Goal: Task Accomplishment & Management: Manage account settings

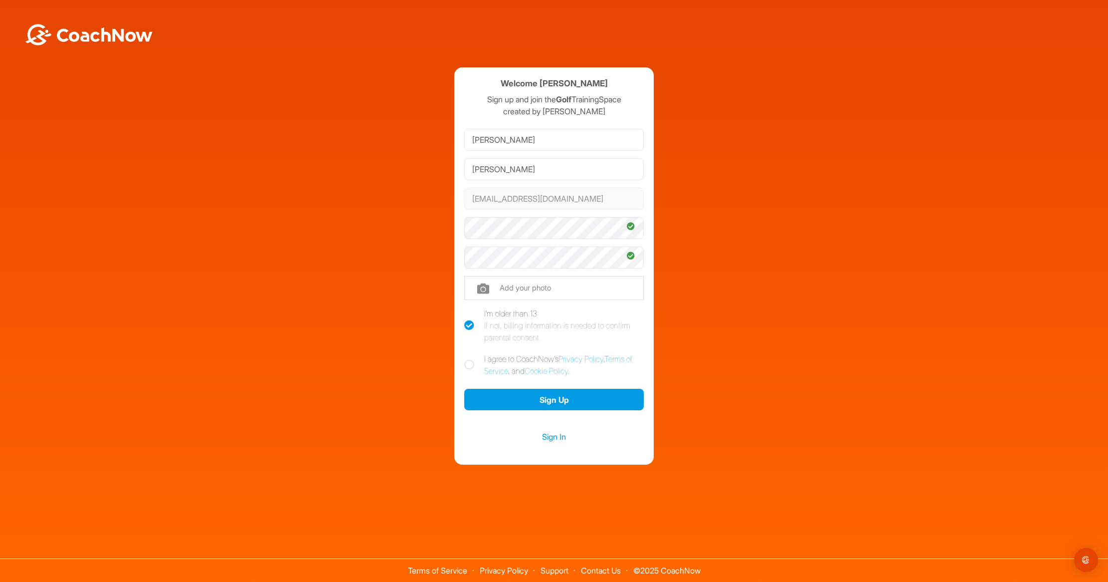
click at [470, 366] on icon at bounding box center [469, 365] width 10 height 10
click at [470, 359] on input "I agree to CoachNow's Privacy Policy , Terms of Service , and Cookie Policy ." at bounding box center [467, 356] width 6 height 6
checkbox input "true"
click at [537, 400] on button "Sign Up" at bounding box center [554, 399] width 180 height 21
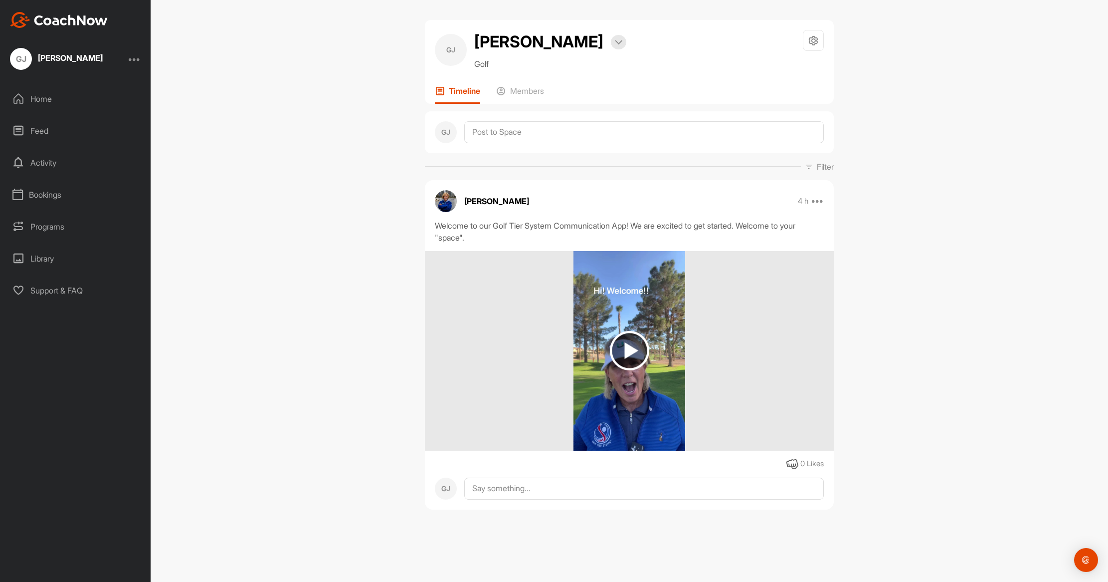
click at [628, 350] on img at bounding box center [629, 350] width 39 height 39
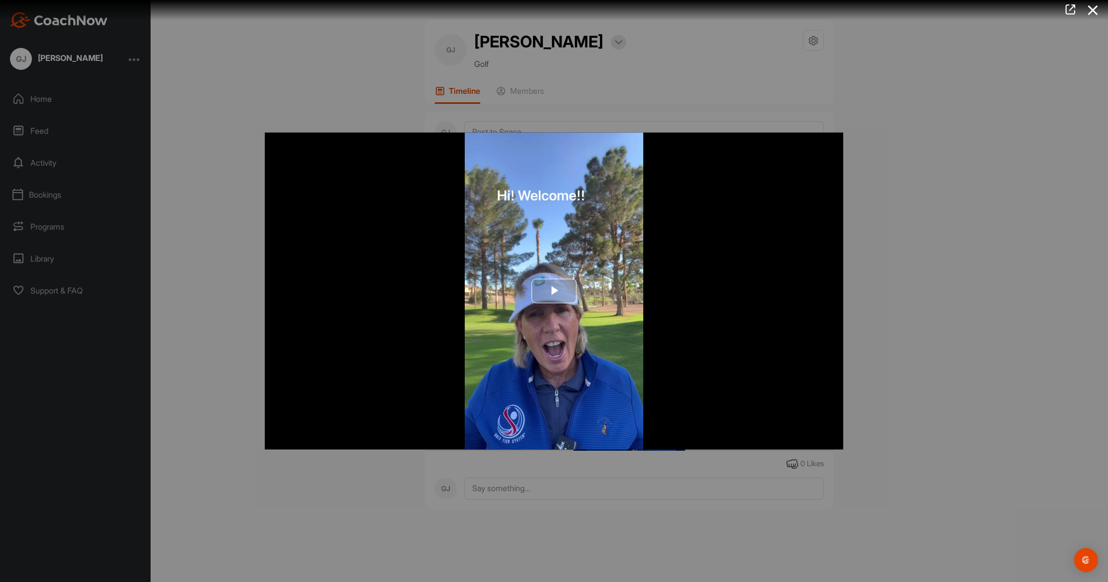
click at [554, 291] on span "Video Player" at bounding box center [554, 291] width 0 height 0
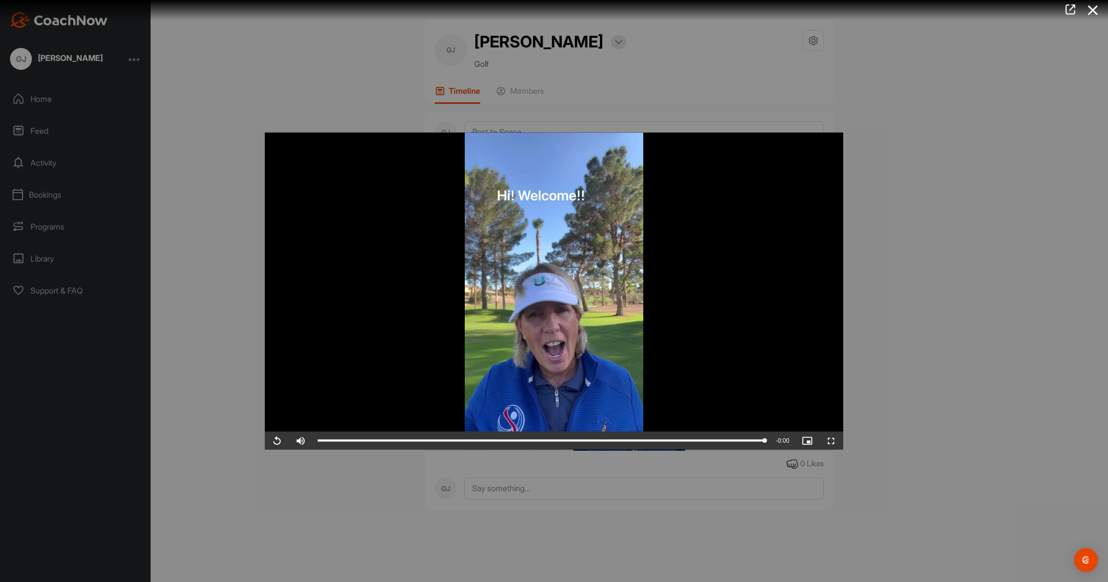
click at [54, 55] on div at bounding box center [554, 291] width 1108 height 582
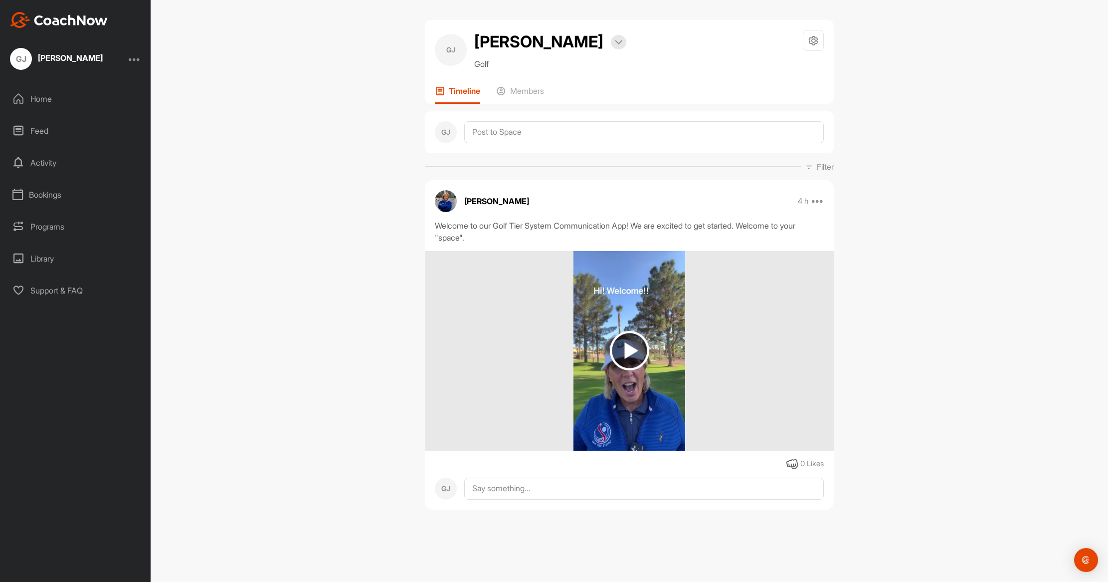
scroll to position [0, 0]
click at [452, 93] on p "Timeline" at bounding box center [464, 91] width 31 height 10
click at [519, 91] on p "Members" at bounding box center [527, 91] width 34 height 10
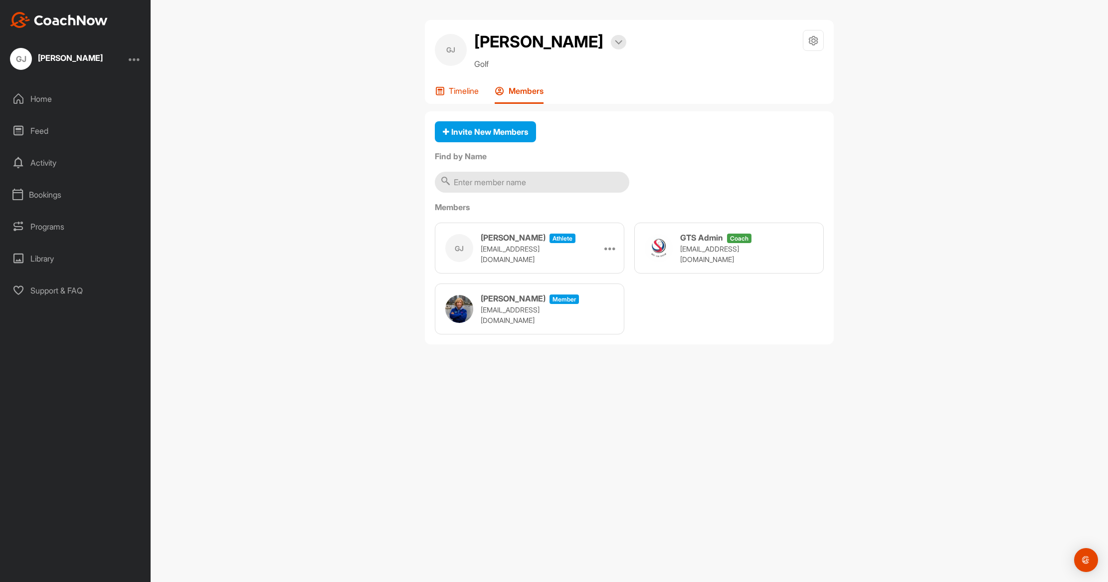
click at [455, 92] on p "Timeline" at bounding box center [464, 91] width 30 height 10
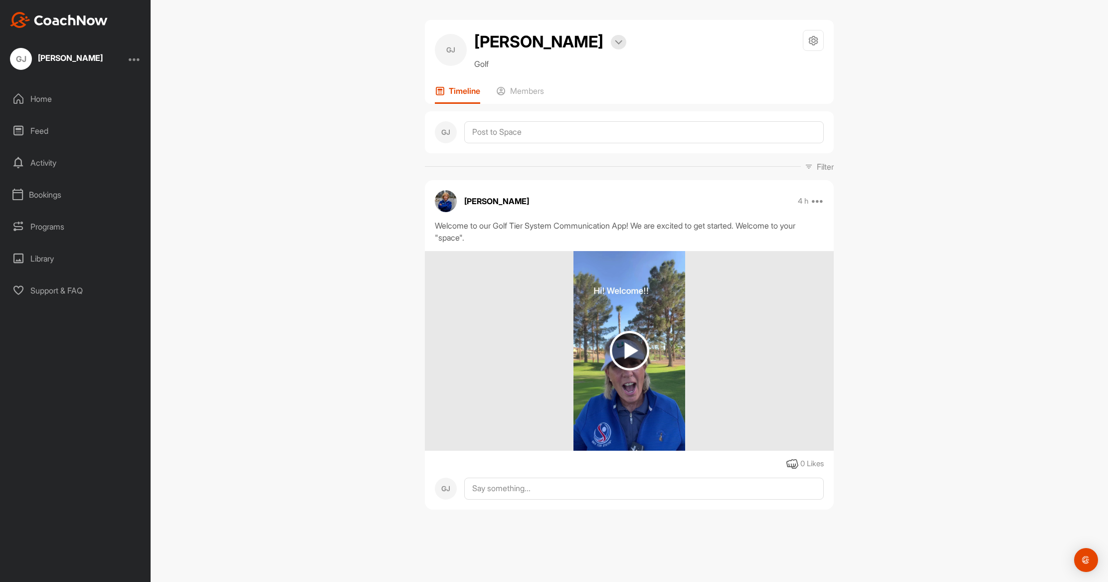
click at [33, 99] on div "Home" at bounding box center [75, 98] width 141 height 25
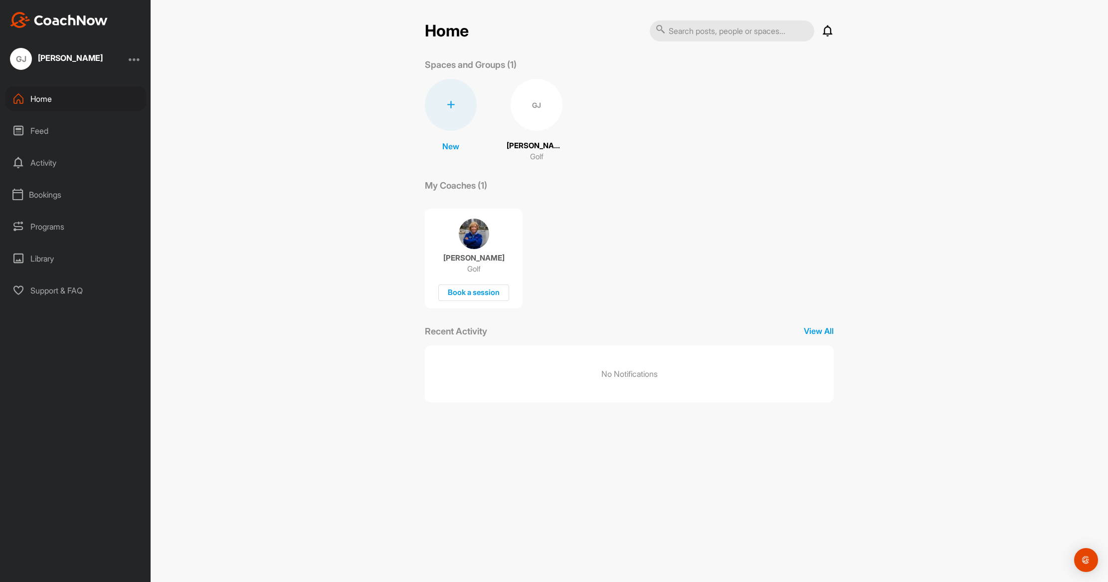
click at [37, 127] on div "Feed" at bounding box center [75, 130] width 141 height 25
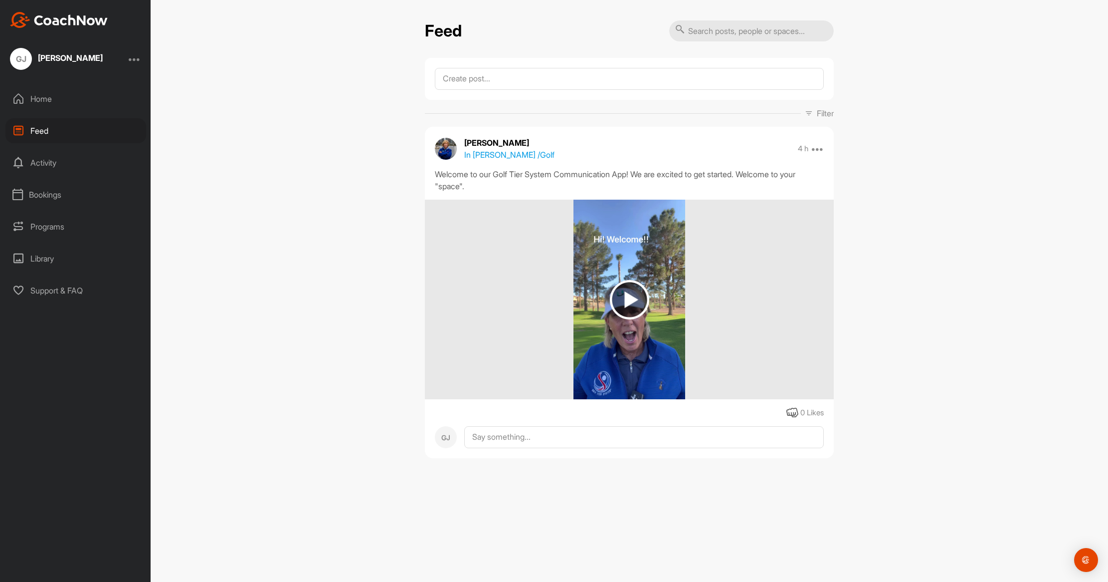
click at [49, 166] on div "Activity" at bounding box center [75, 162] width 141 height 25
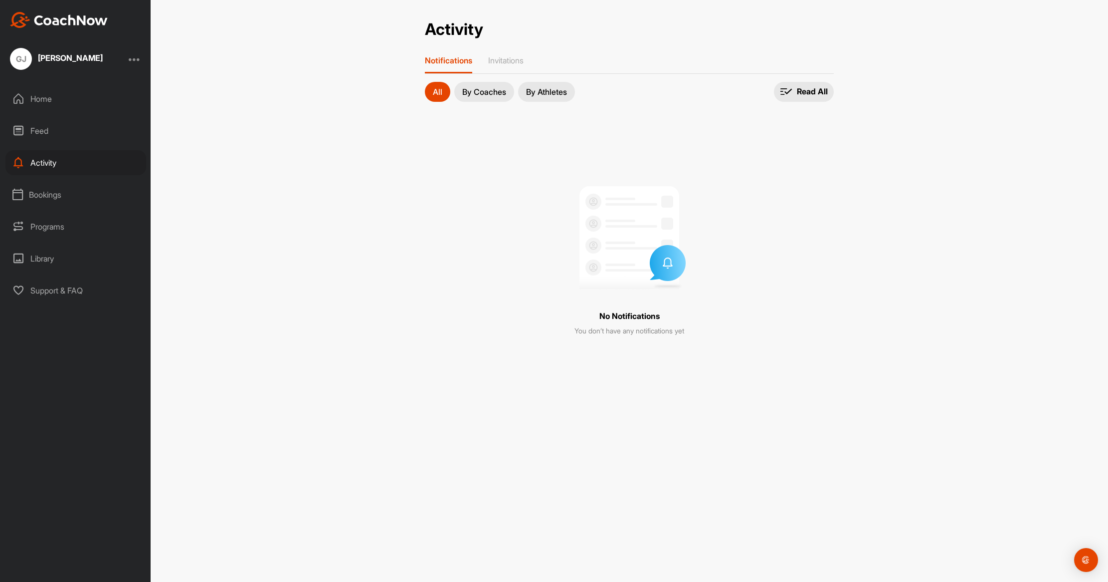
drag, startPoint x: 487, startPoint y: 89, endPoint x: 500, endPoint y: 90, distance: 13.1
click at [487, 89] on p "By Coaches" at bounding box center [484, 92] width 44 height 8
click at [535, 92] on p "By Athletes" at bounding box center [546, 92] width 41 height 8
click at [508, 59] on p "Invitations" at bounding box center [505, 60] width 35 height 10
click at [34, 196] on div "Bookings" at bounding box center [75, 194] width 141 height 25
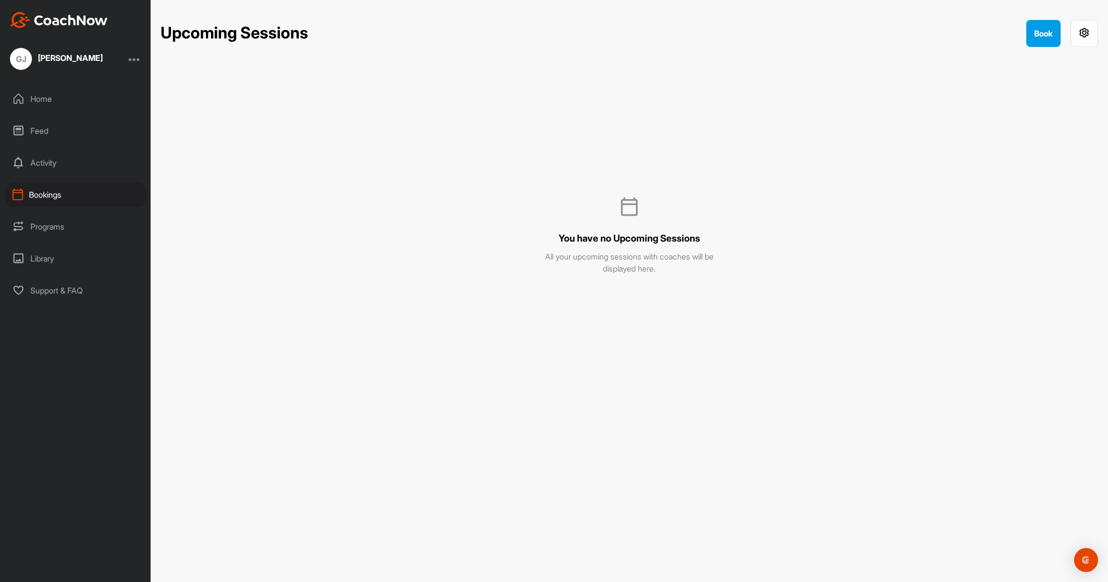
click at [36, 219] on div "Programs" at bounding box center [75, 226] width 141 height 25
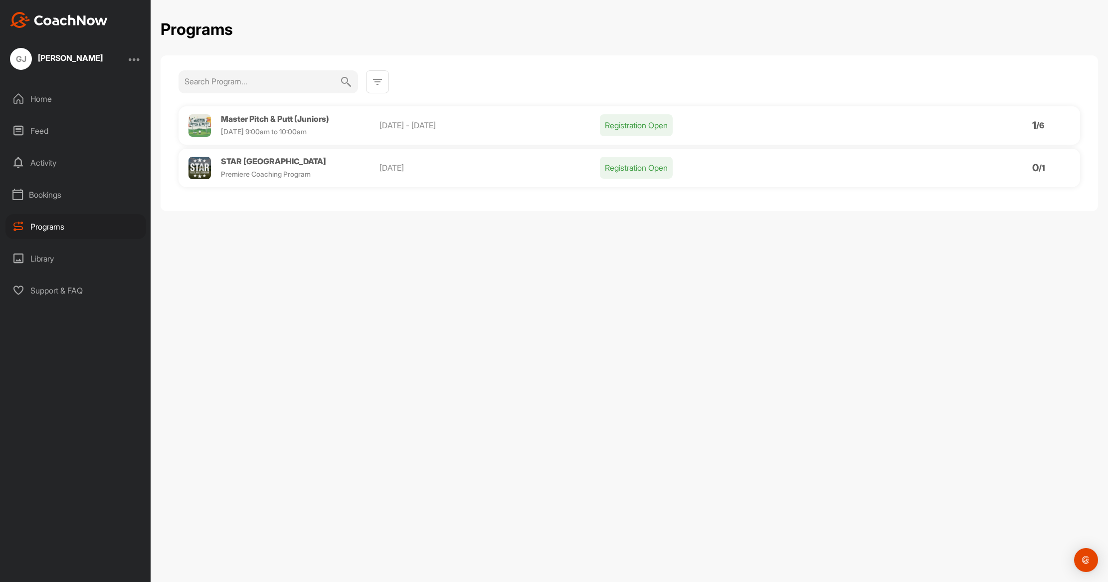
click at [42, 257] on div "Library" at bounding box center [75, 258] width 141 height 25
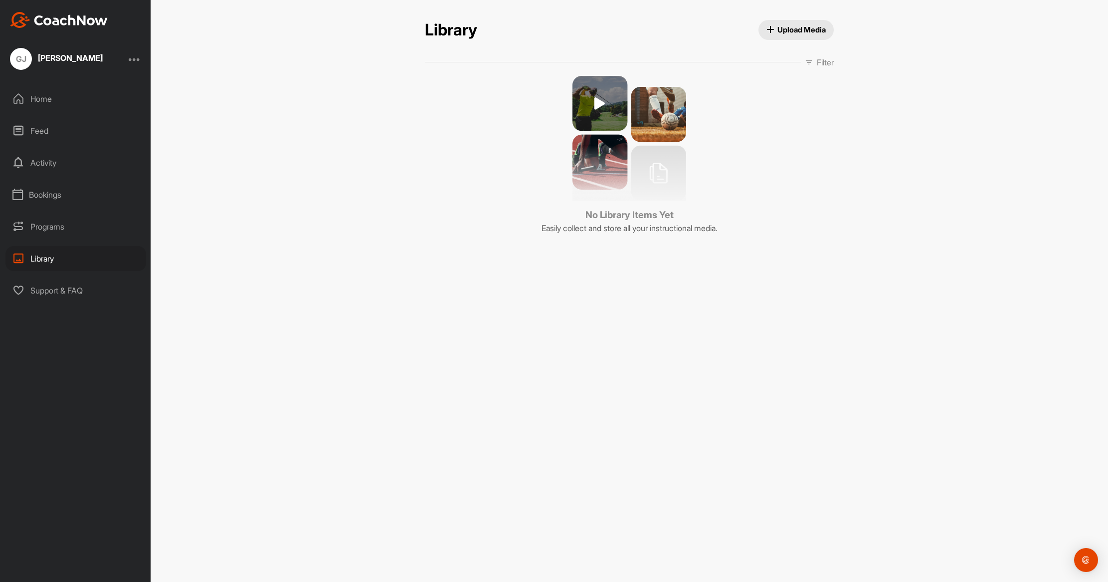
click at [51, 291] on div "Support & FAQ" at bounding box center [75, 290] width 141 height 25
click at [135, 60] on div at bounding box center [135, 59] width 12 height 12
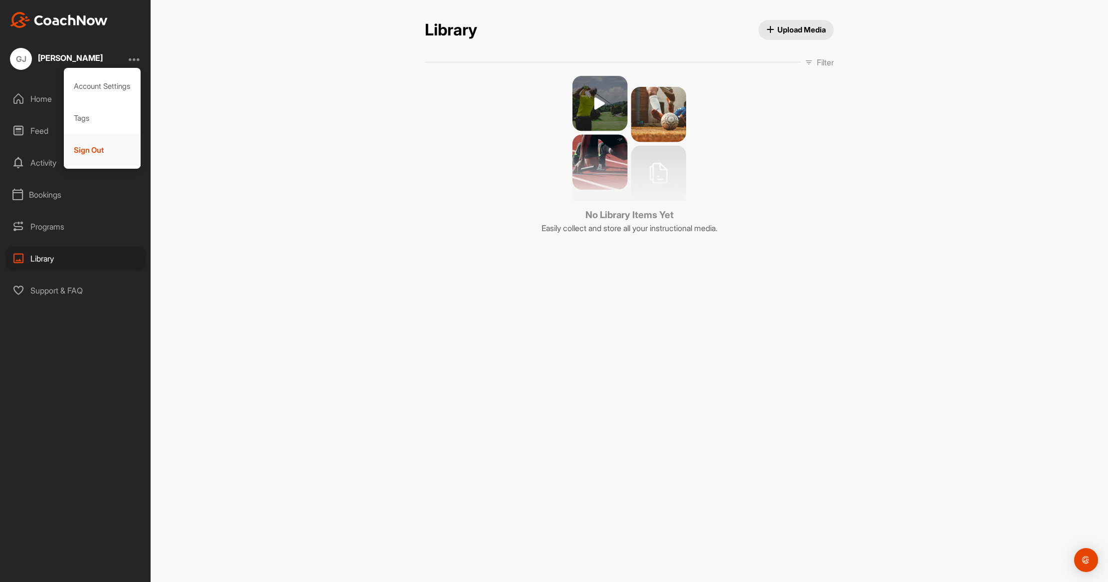
click at [88, 148] on div "Sign Out" at bounding box center [102, 150] width 77 height 32
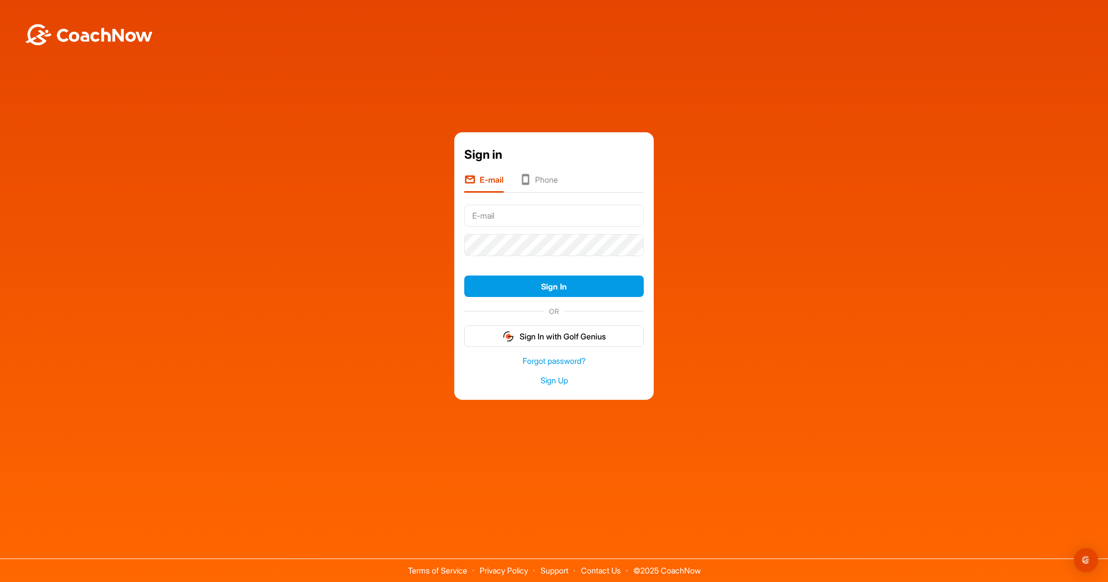
click at [410, 133] on div "Sign in E-mail Phone Sign In OR Sign In with Golf Genius Forgot password? Sign …" at bounding box center [554, 265] width 1098 height 267
